Goal: Information Seeking & Learning: Learn about a topic

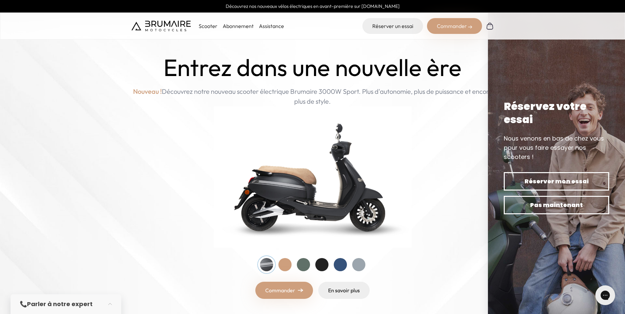
click at [206, 24] on p "Scooter" at bounding box center [208, 26] width 19 height 8
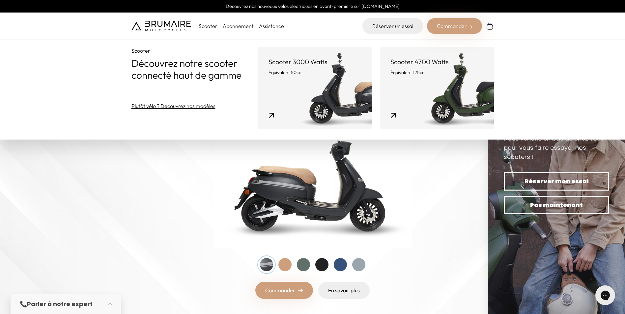
click at [113, 186] on img at bounding box center [312, 159] width 625 height 318
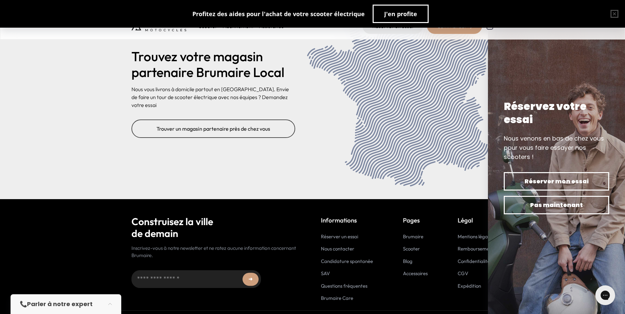
scroll to position [2666, 0]
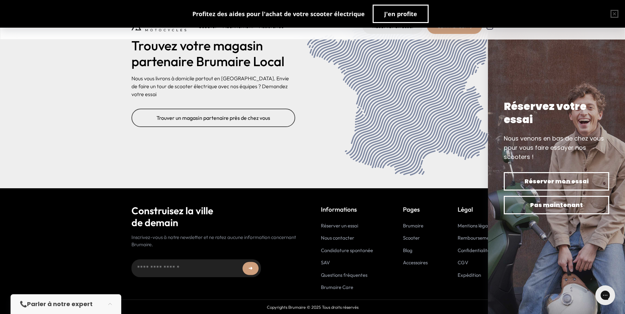
click at [465, 226] on link "Mentions légales" at bounding box center [475, 226] width 36 height 6
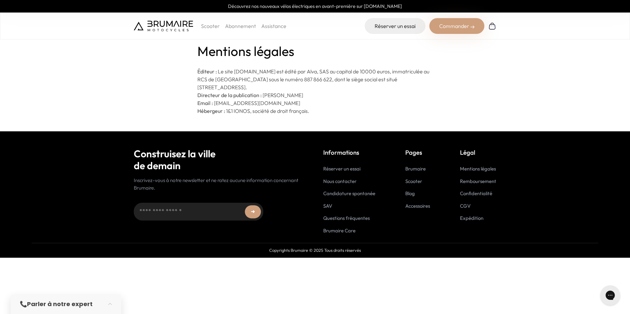
click at [475, 168] on link "Mentions légales" at bounding box center [478, 169] width 36 height 6
drag, startPoint x: 312, startPoint y: 71, endPoint x: 322, endPoint y: 72, distance: 9.6
click at [322, 72] on p "Éditeur : Le site www.brumaire.co est édité par Alva, SAS au capital de 1000…" at bounding box center [314, 80] width 235 height 24
copy p "Alva"
click at [313, 110] on p "Hébergeur : 1&1 IONOS, société de droit français." at bounding box center [314, 111] width 235 height 8
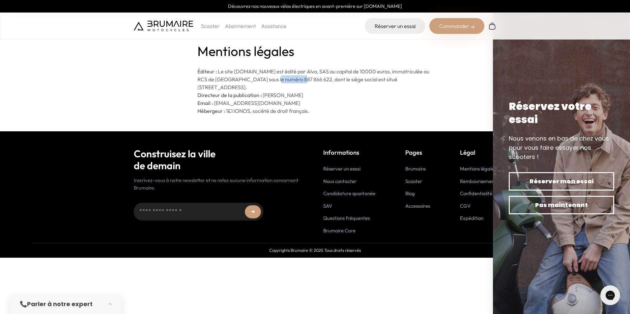
drag, startPoint x: 313, startPoint y: 110, endPoint x: 335, endPoint y: 82, distance: 35.9
click at [335, 82] on p "Éditeur : Le site www.brumaire.co est édité par Alva, SAS au capital de 1000…" at bounding box center [314, 80] width 235 height 24
copy p "887 866 622"
click at [209, 23] on p "Scooter" at bounding box center [210, 26] width 19 height 8
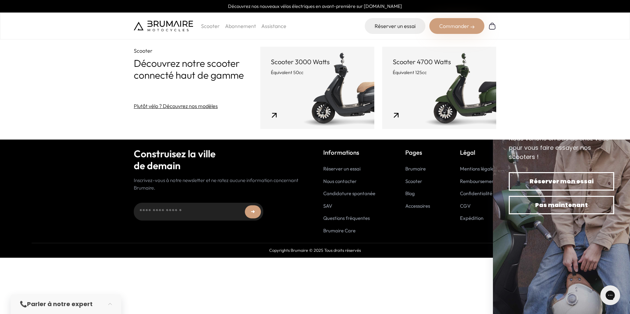
click at [303, 58] on p "Scooter 3000 Watts" at bounding box center [317, 61] width 93 height 9
